Goal: Register for event/course

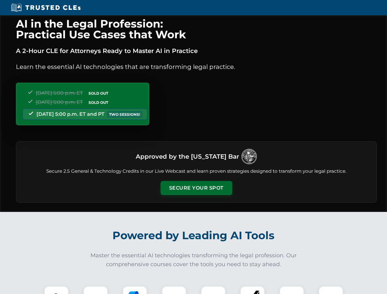
click at [196, 188] on button "Secure Your Spot" at bounding box center [197, 188] width 72 height 14
click at [56, 290] on img at bounding box center [56, 299] width 18 height 18
